Goal: Task Accomplishment & Management: Manage account settings

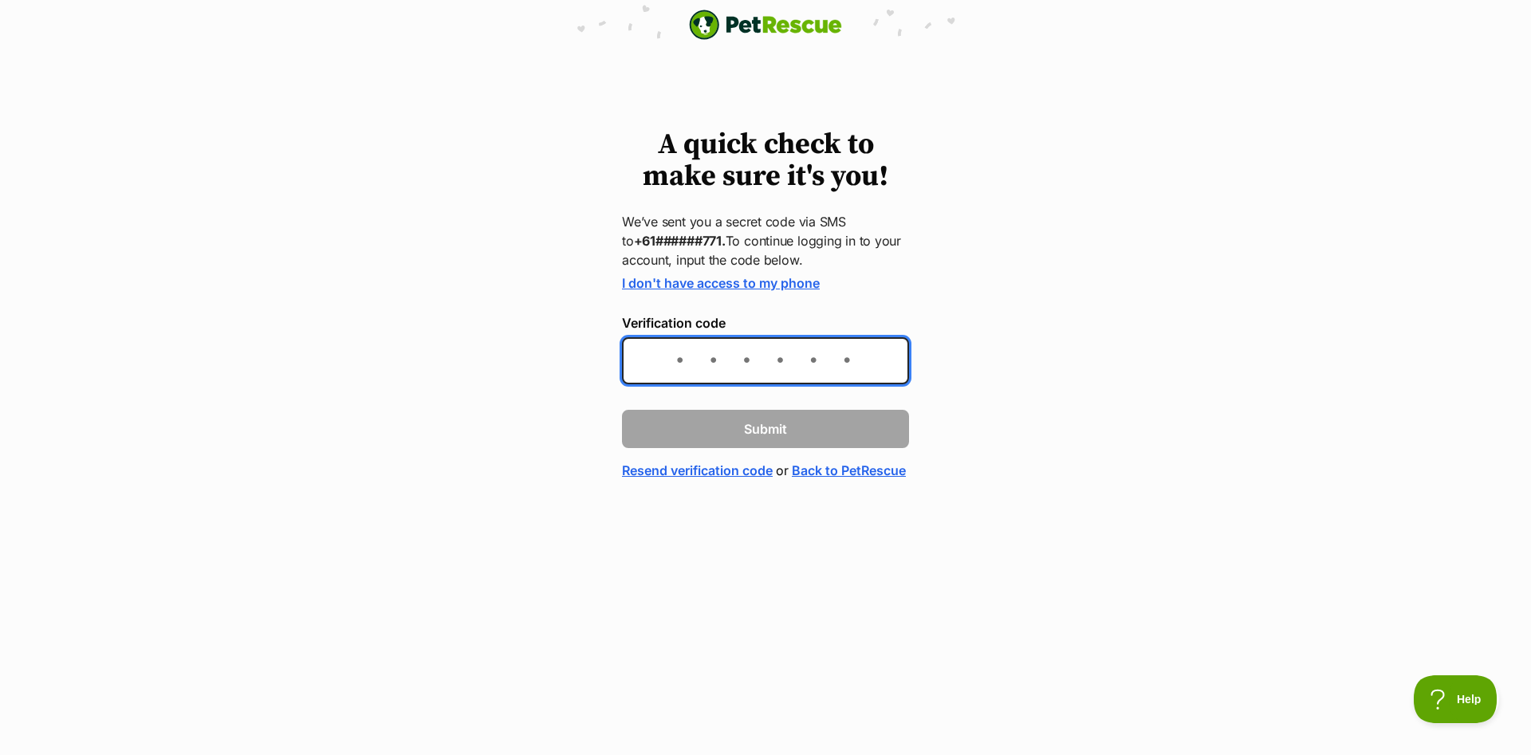
click at [682, 358] on input "Verification code" at bounding box center [765, 360] width 287 height 47
type input "118780"
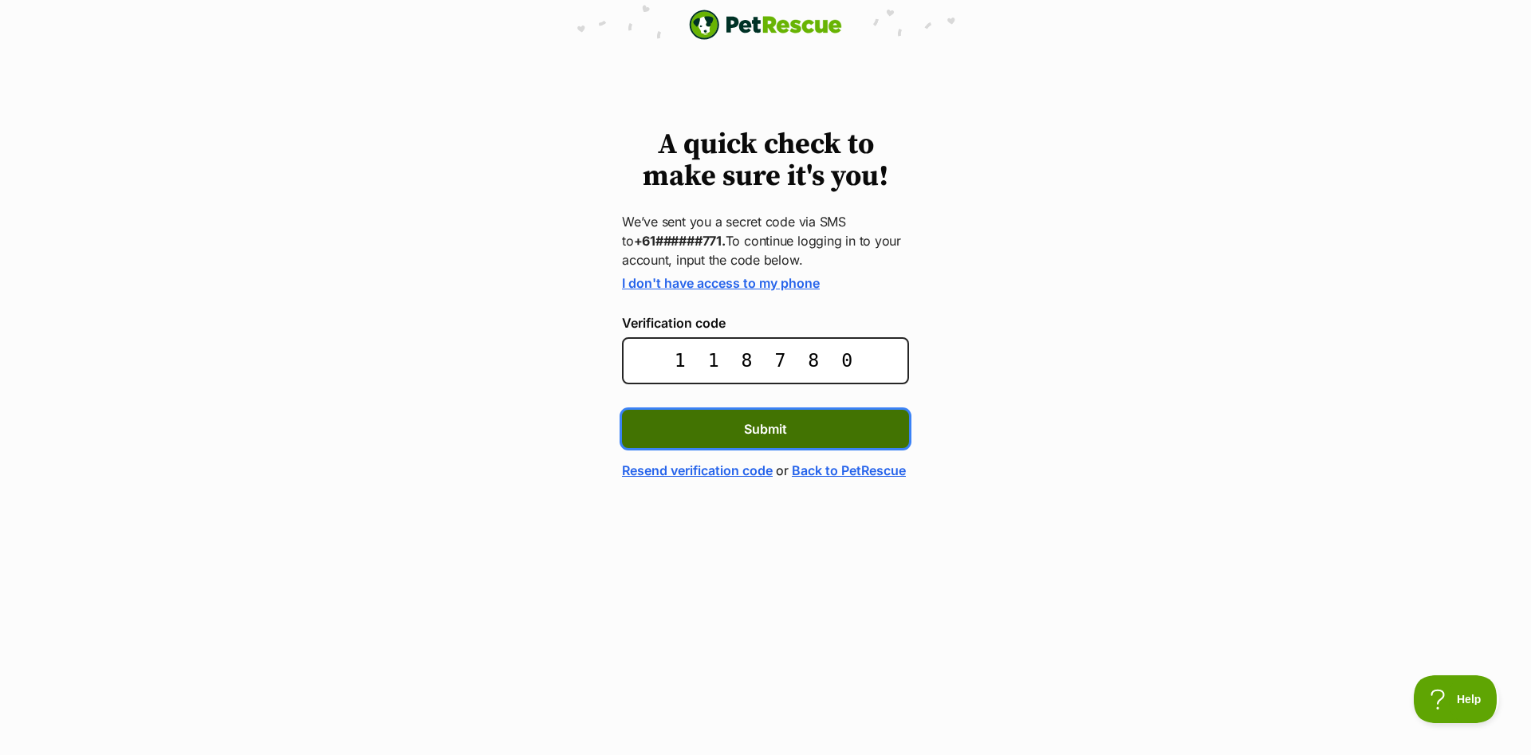
click at [806, 431] on button "Submit" at bounding box center [765, 429] width 287 height 38
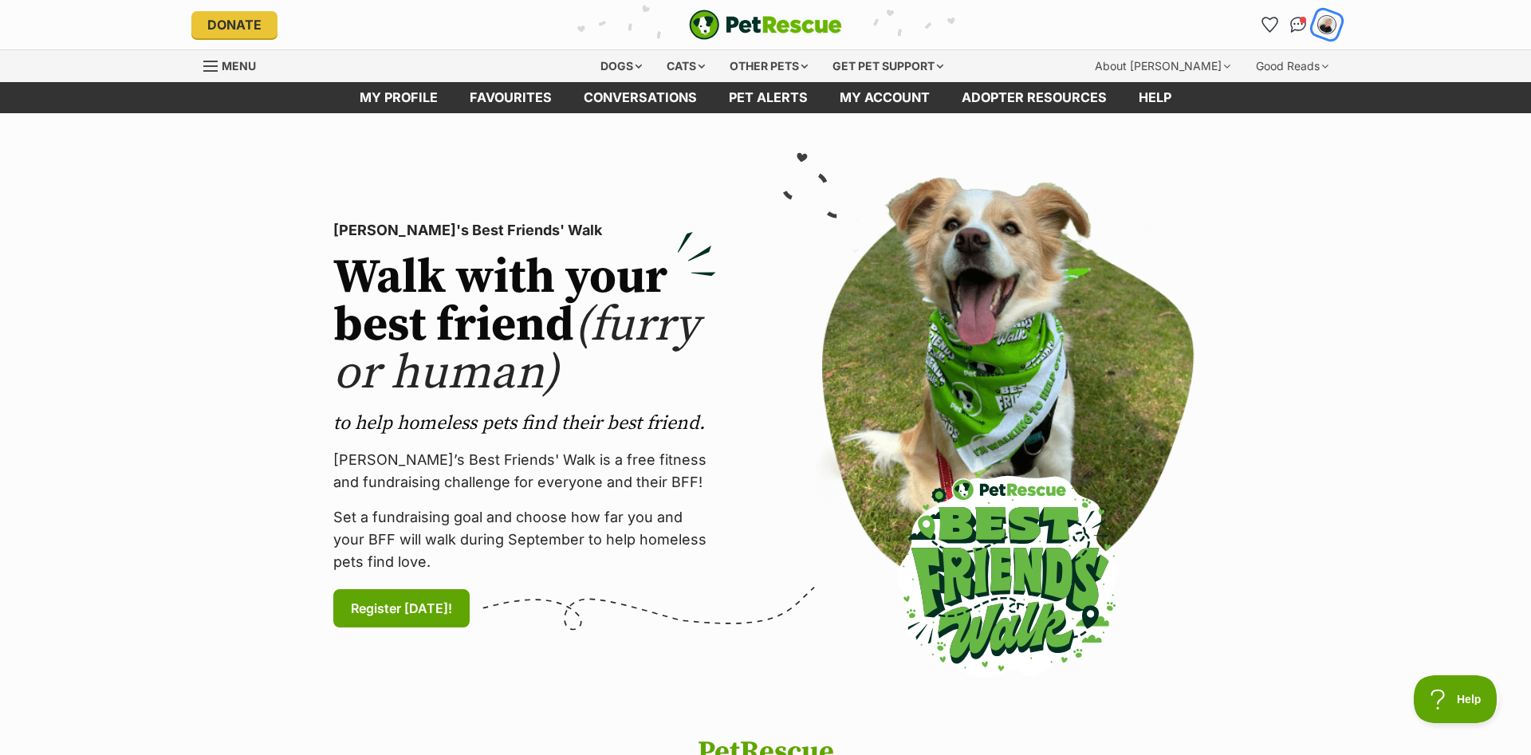
click at [1325, 22] on img "My account" at bounding box center [1326, 24] width 21 height 21
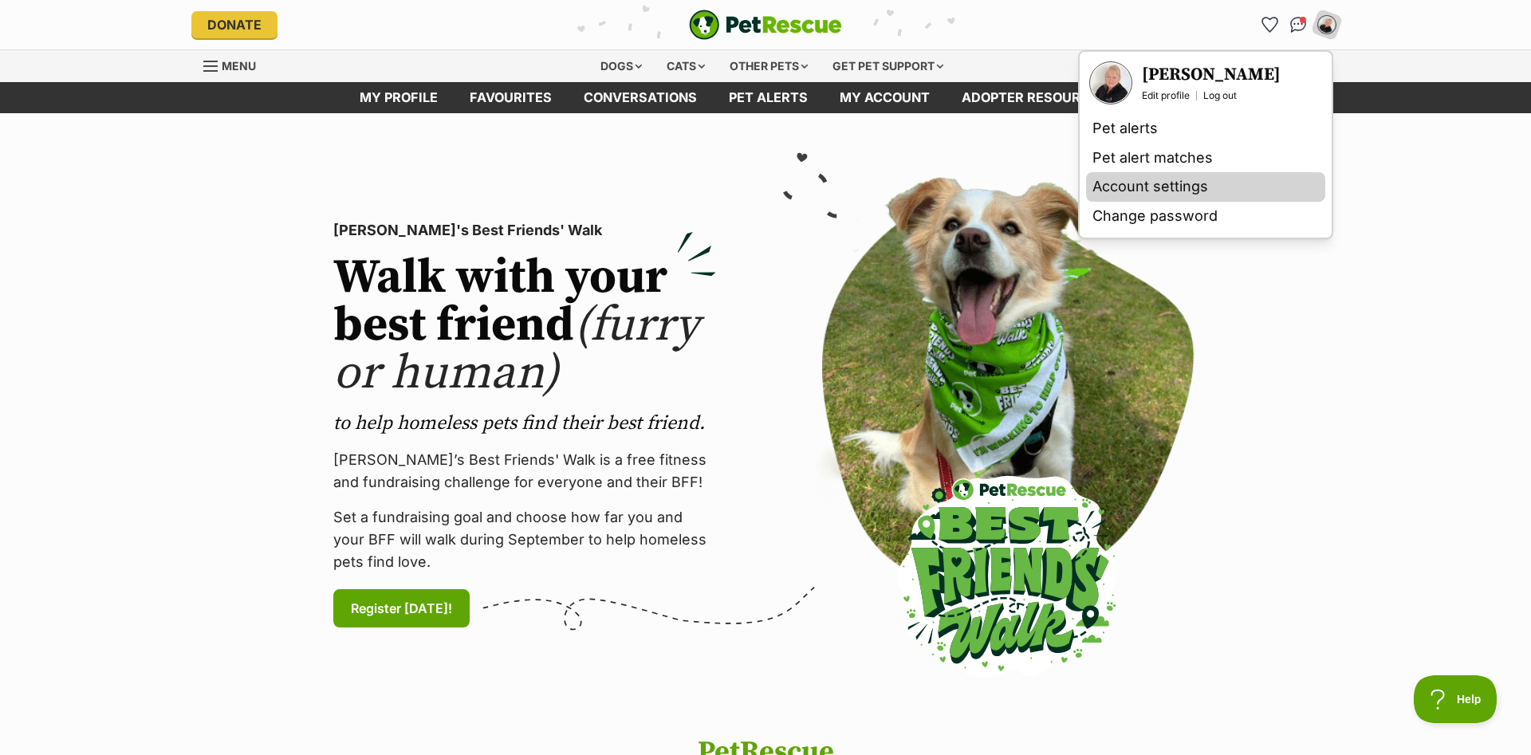
click at [1165, 186] on link "Account settings" at bounding box center [1205, 186] width 239 height 29
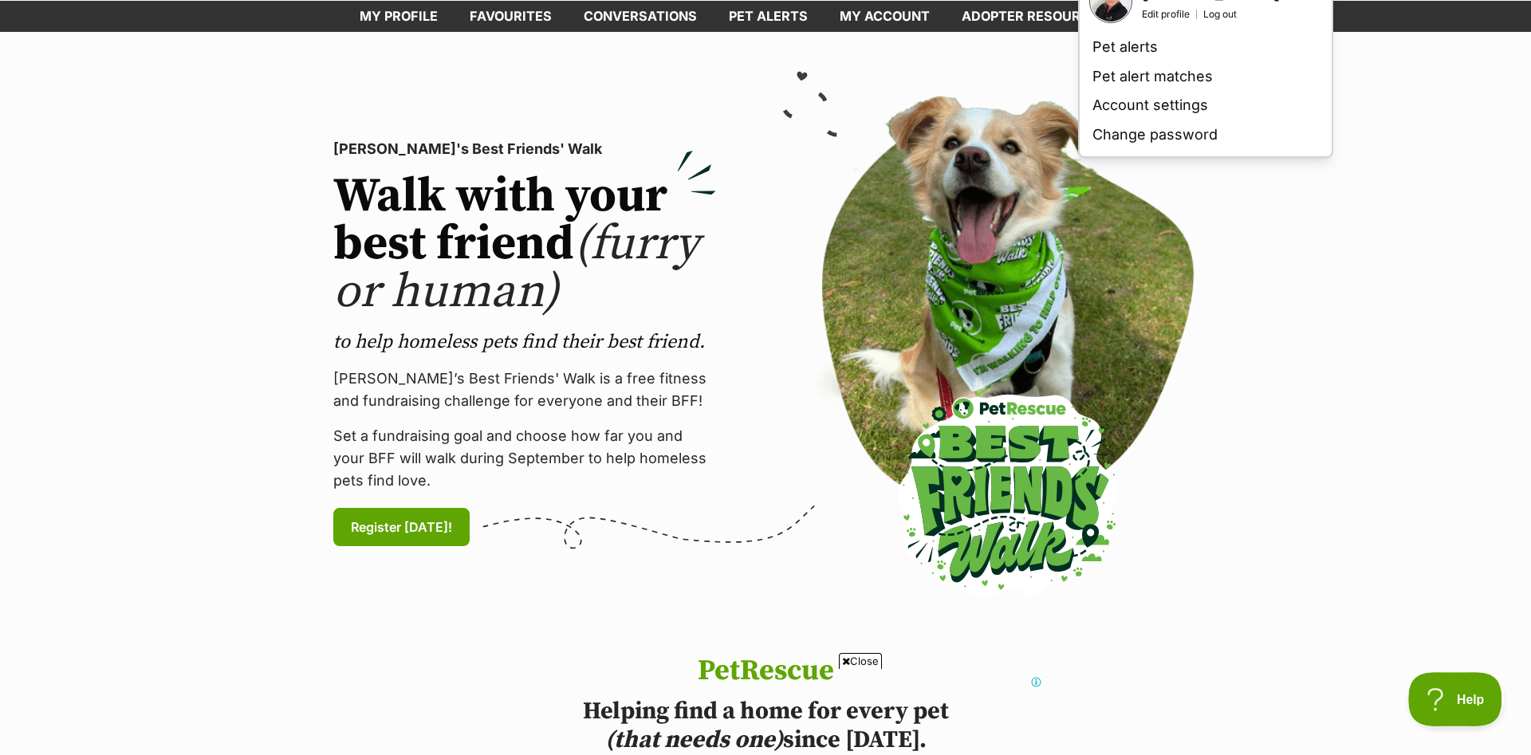
click at [1456, 696] on span "Help" at bounding box center [1449, 695] width 83 height 11
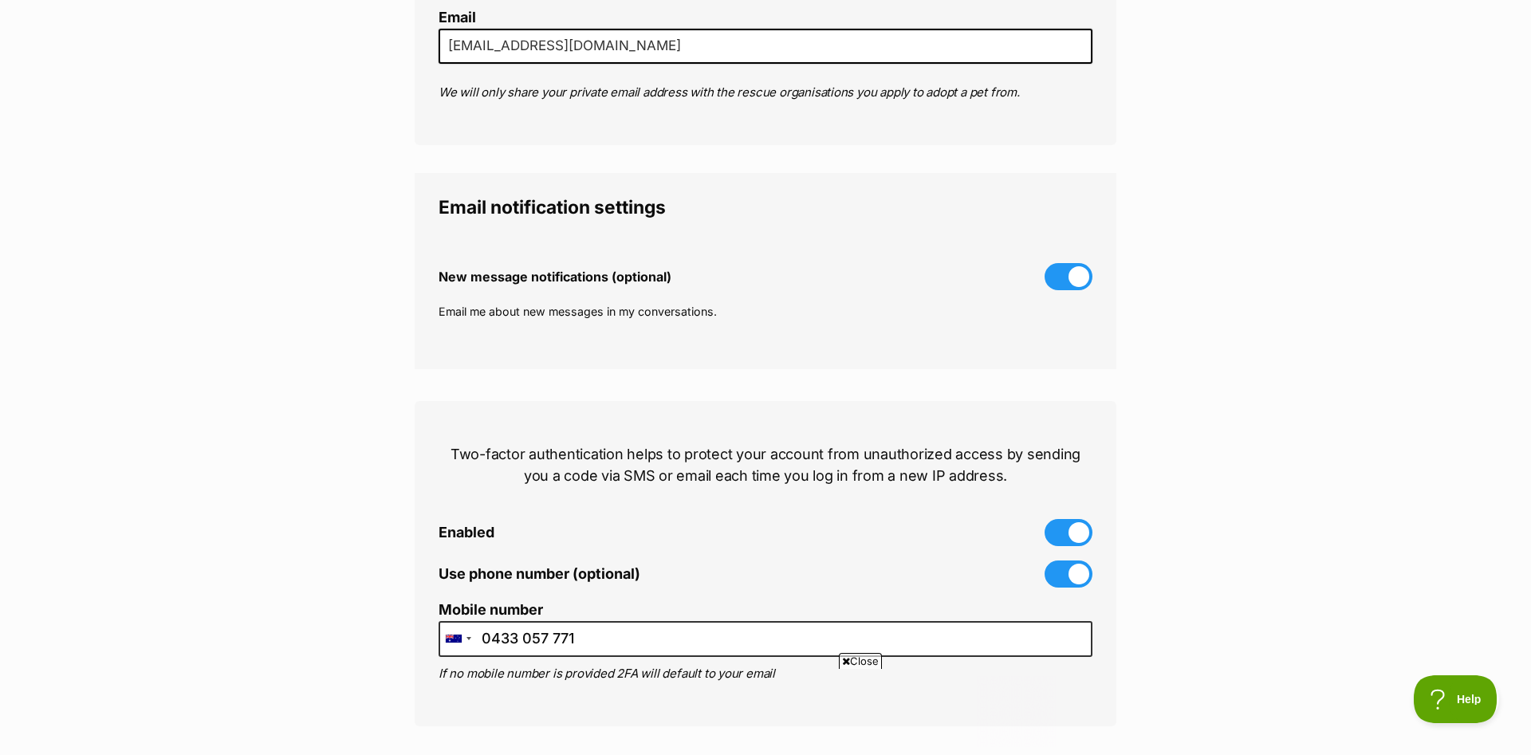
scroll to position [407, 0]
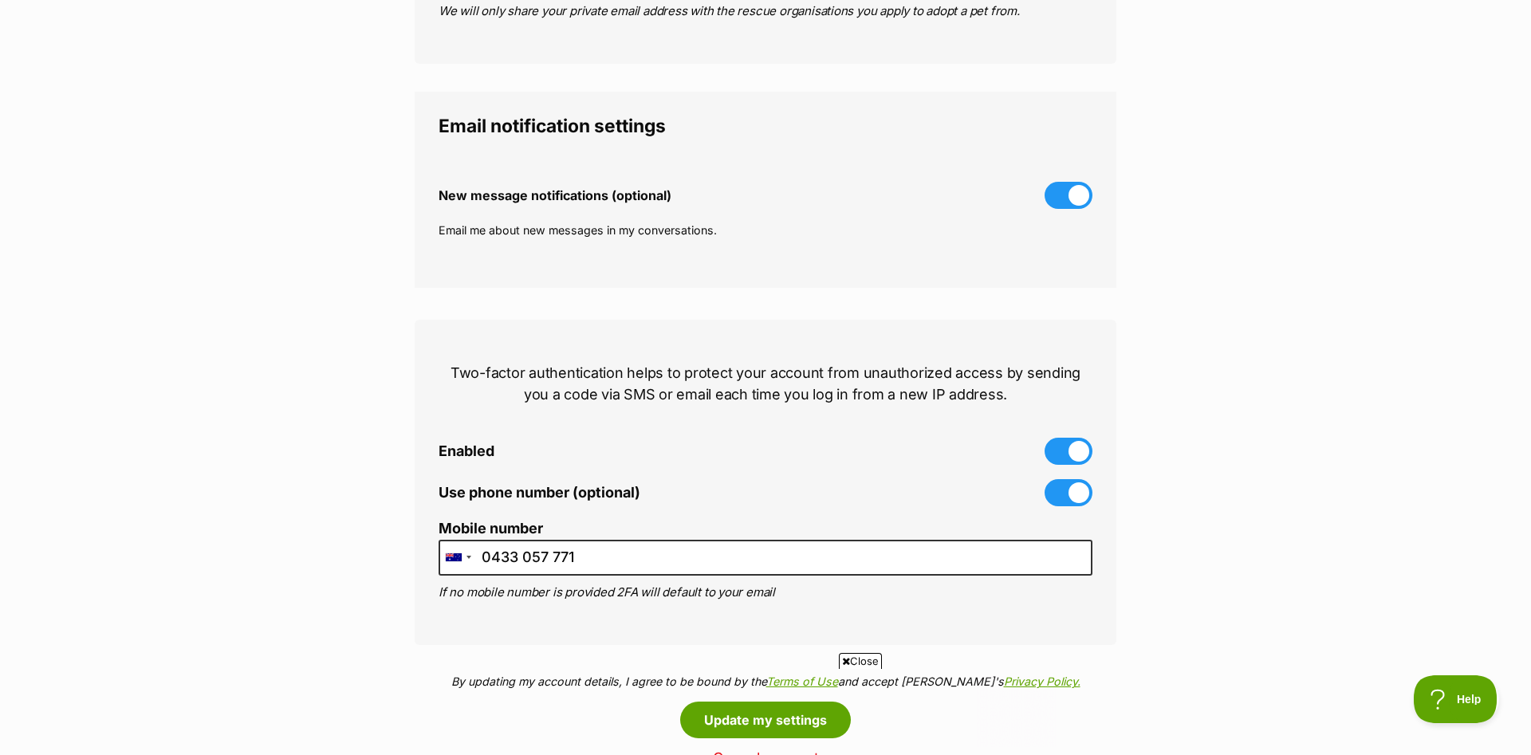
drag, startPoint x: 1467, startPoint y: 693, endPoint x: 2884, endPoint y: 1404, distance: 1585.2
click at [1467, 693] on button "Help" at bounding box center [1455, 699] width 83 height 48
click at [1461, 696] on span "Help" at bounding box center [1449, 695] width 83 height 11
click at [1457, 710] on button "Help" at bounding box center [1455, 699] width 83 height 48
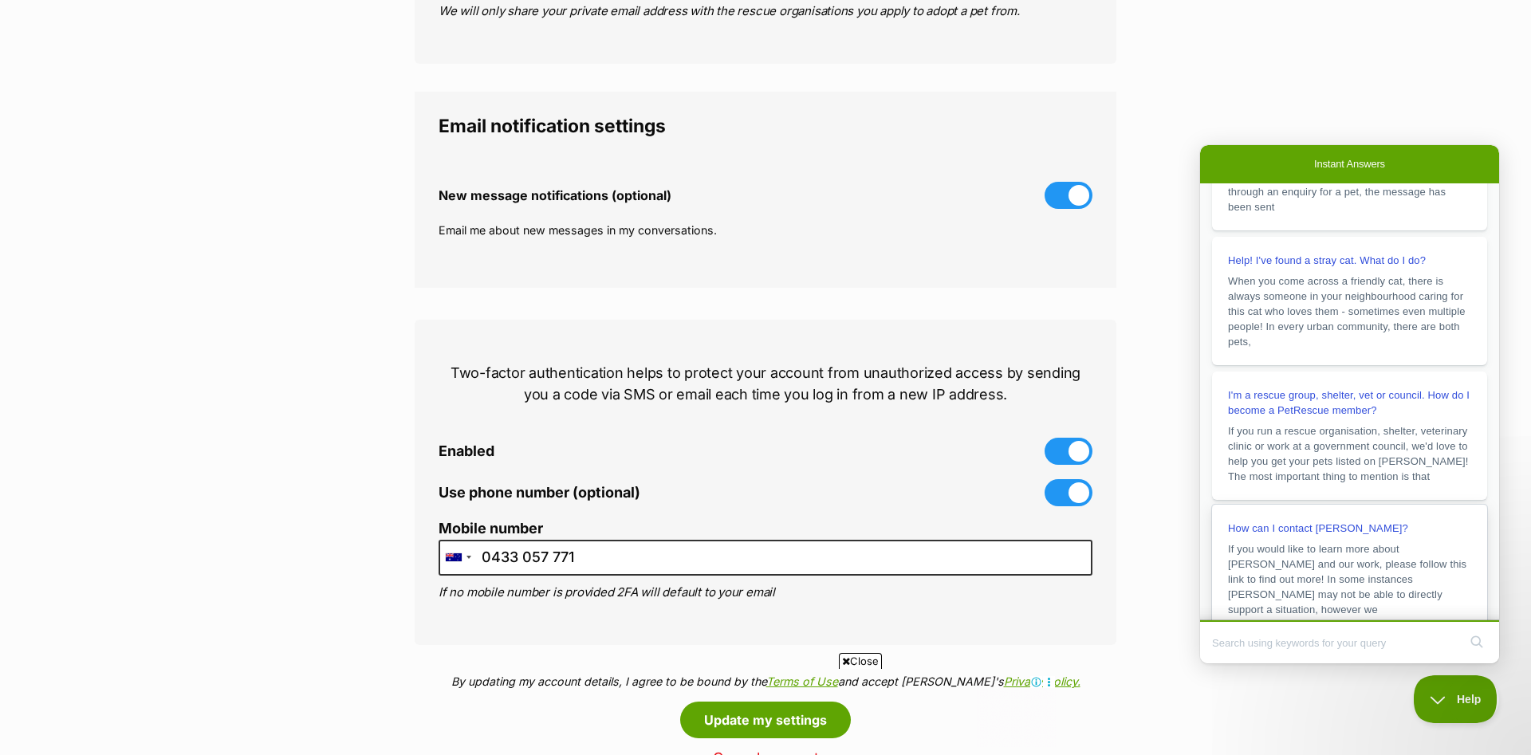
scroll to position [245, 0]
click at [1329, 655] on input "Search Doc articles" at bounding box center [1335, 642] width 246 height 33
type input "Close delete account"
click button "search" at bounding box center [1477, 642] width 26 height 26
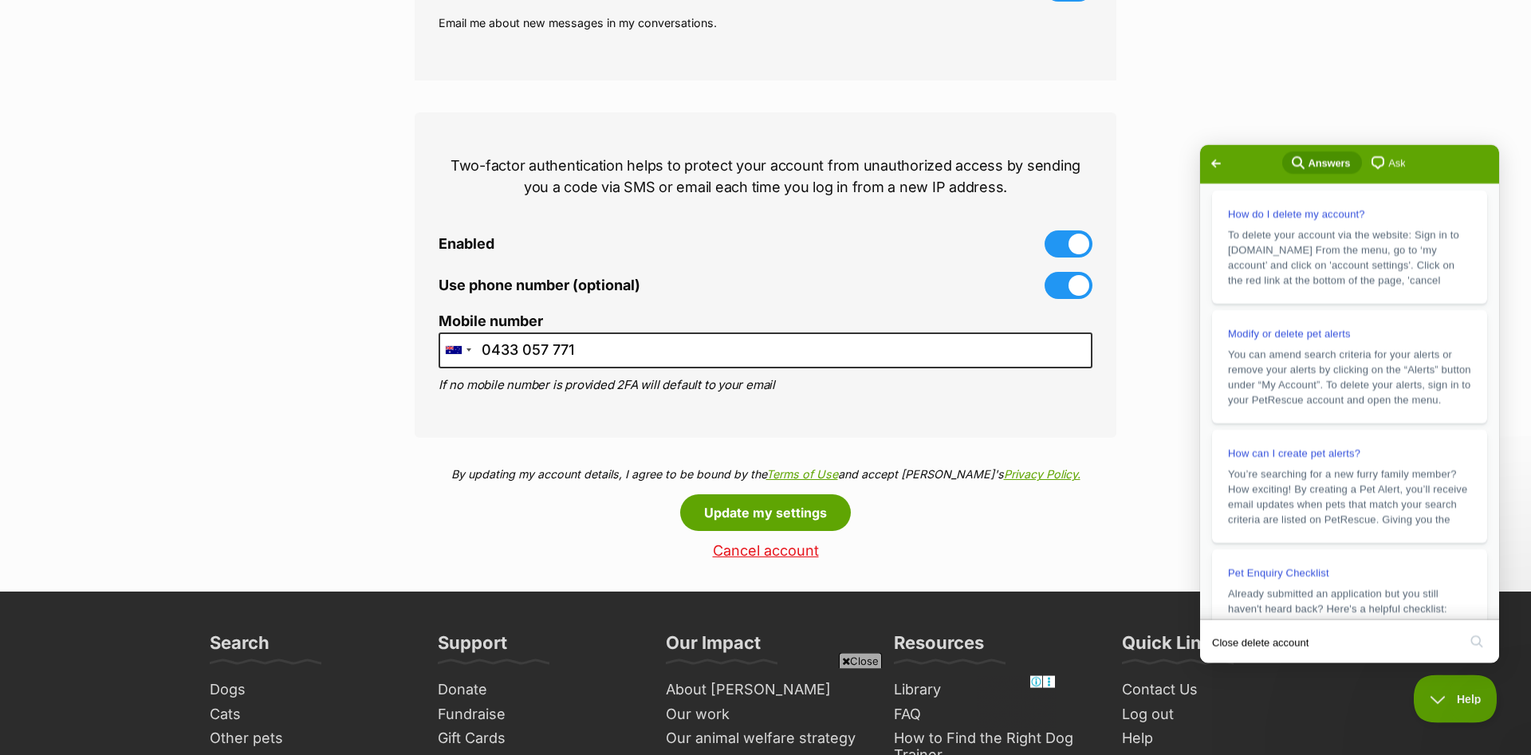
scroll to position [732, 0]
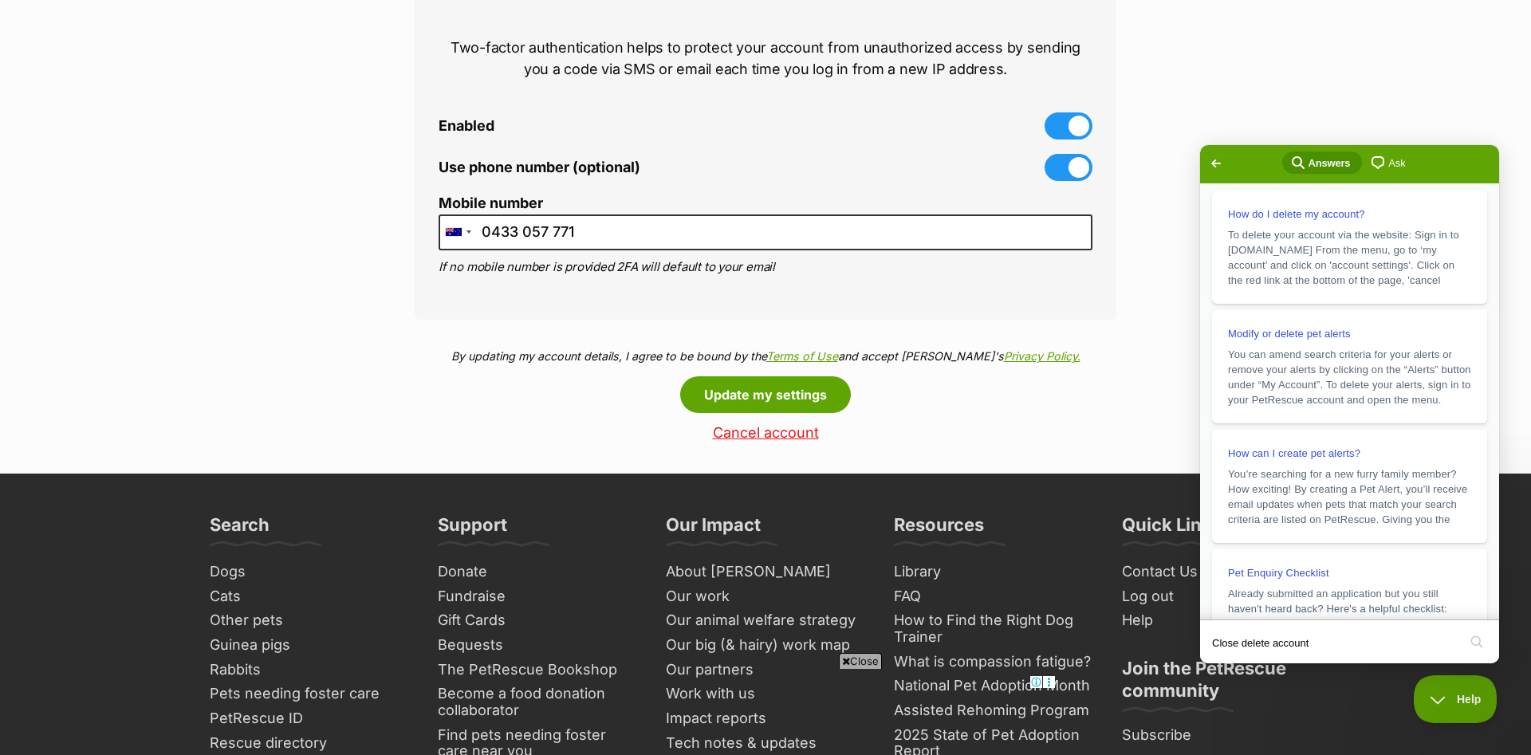
click at [793, 434] on link "Cancel account" at bounding box center [766, 433] width 702 height 17
